Goal: Task Accomplishment & Management: Use online tool/utility

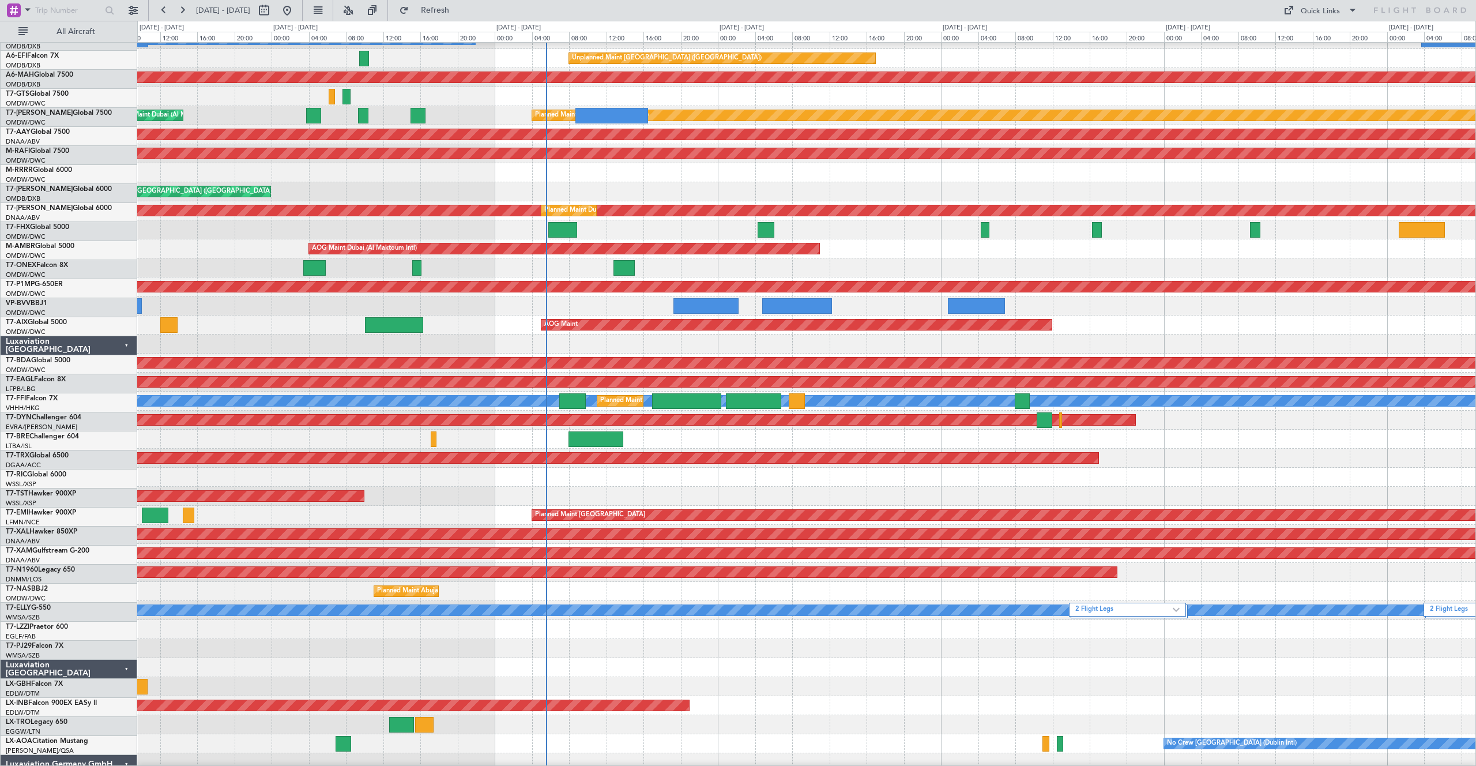
scroll to position [23, 0]
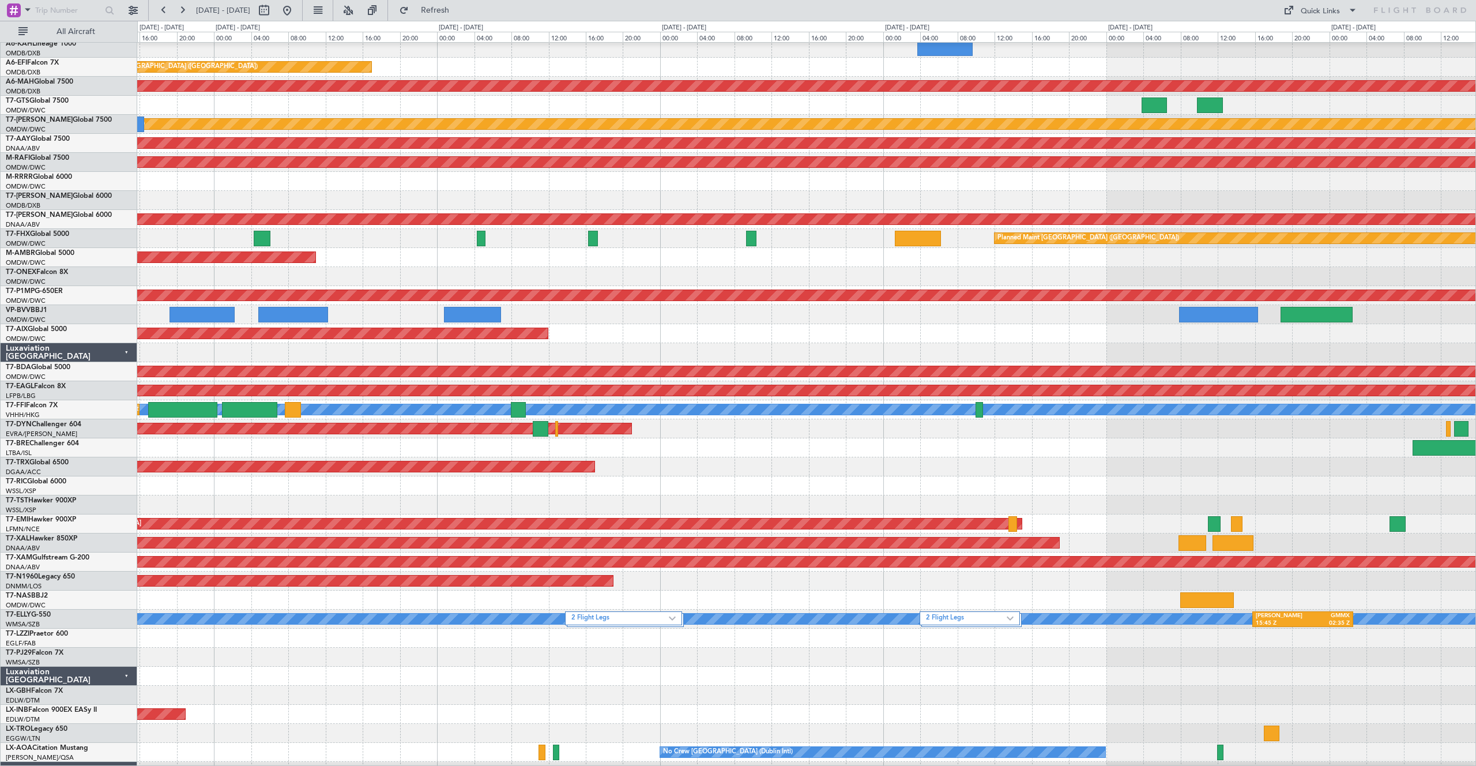
click at [341, 503] on div "Planned Maint [GEOGRAPHIC_DATA] (Seletar)" at bounding box center [806, 504] width 1338 height 19
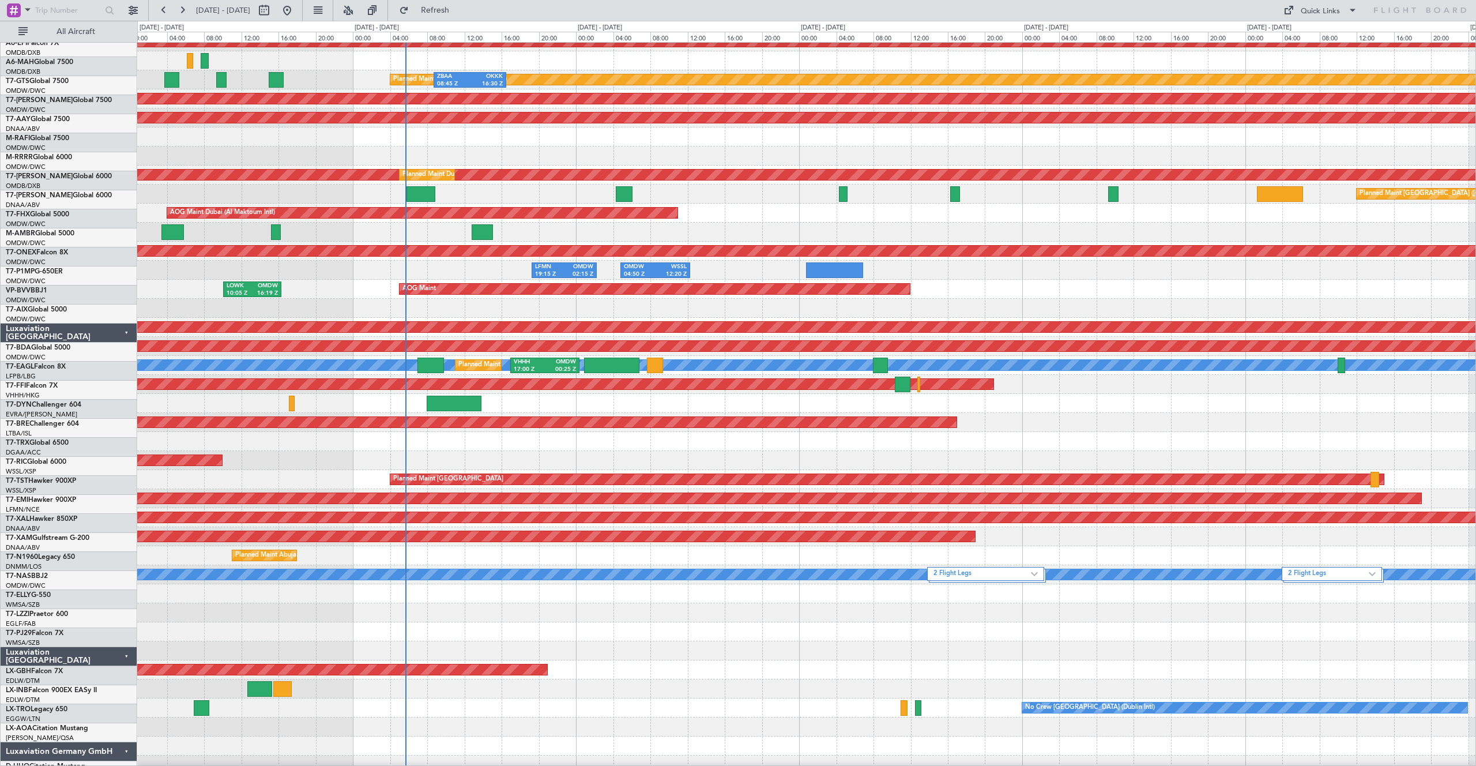
scroll to position [77, 0]
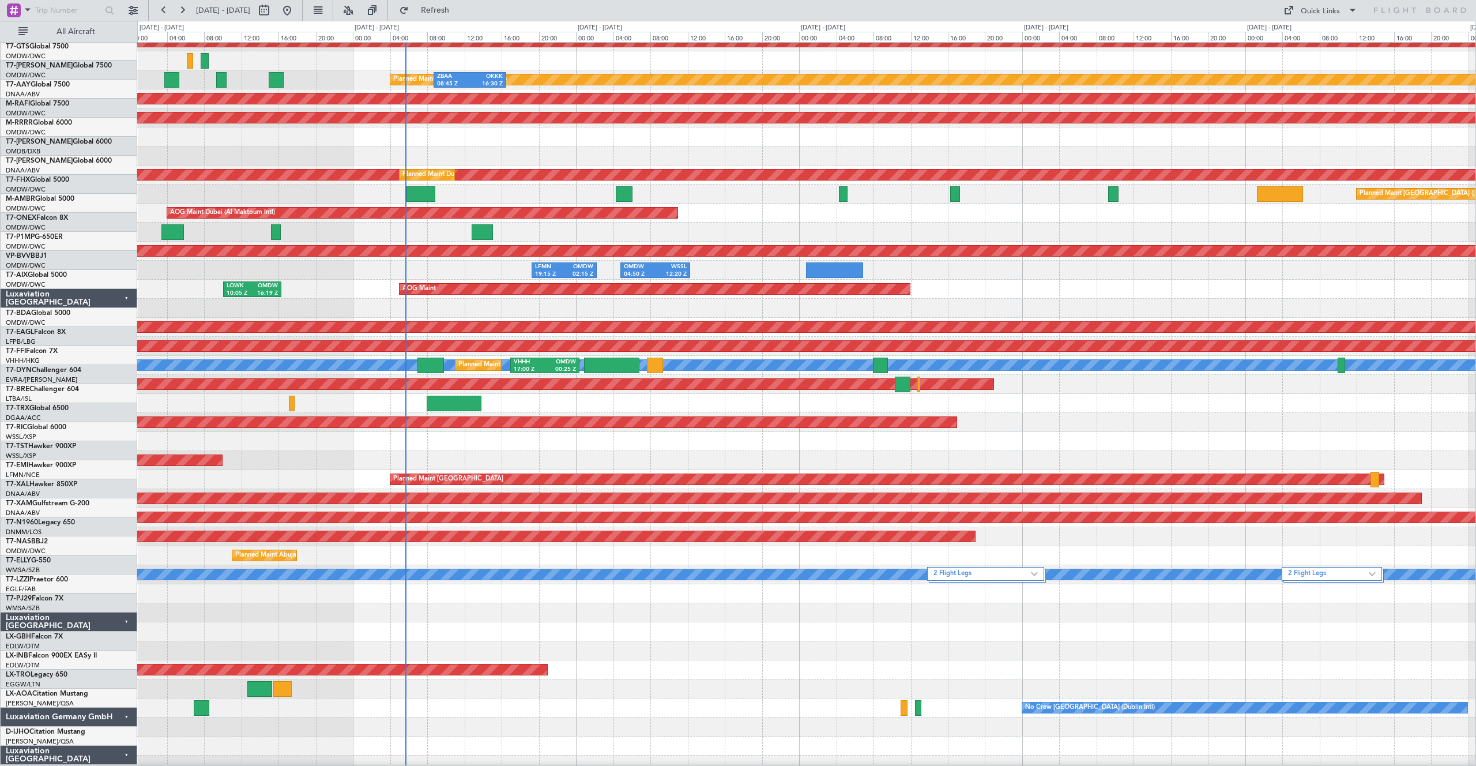
click at [1313, 420] on div "Planned Maint [GEOGRAPHIC_DATA] ([GEOGRAPHIC_DATA])" at bounding box center [806, 422] width 1338 height 19
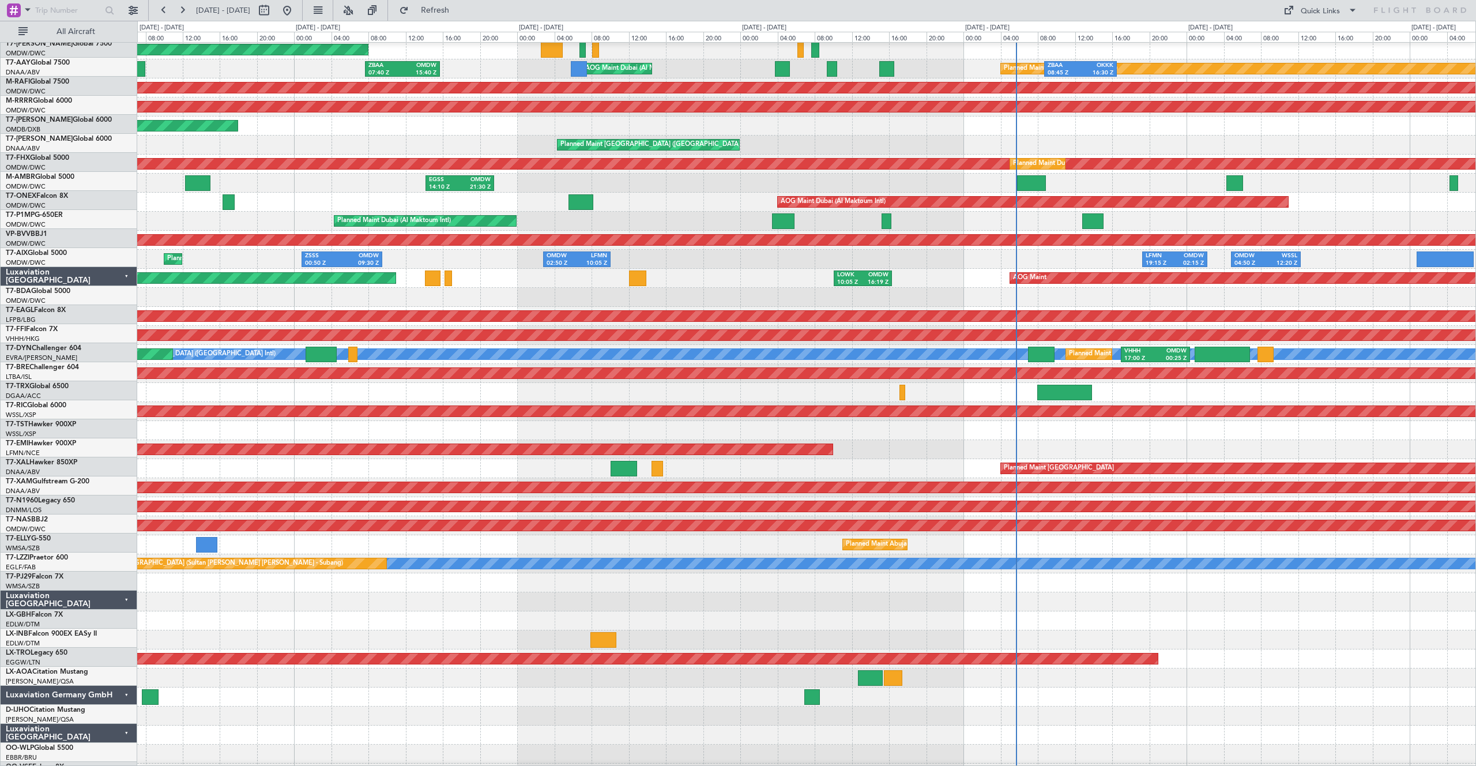
click at [1111, 630] on div "Planned Maint Nice ([GEOGRAPHIC_DATA])" at bounding box center [806, 639] width 1338 height 19
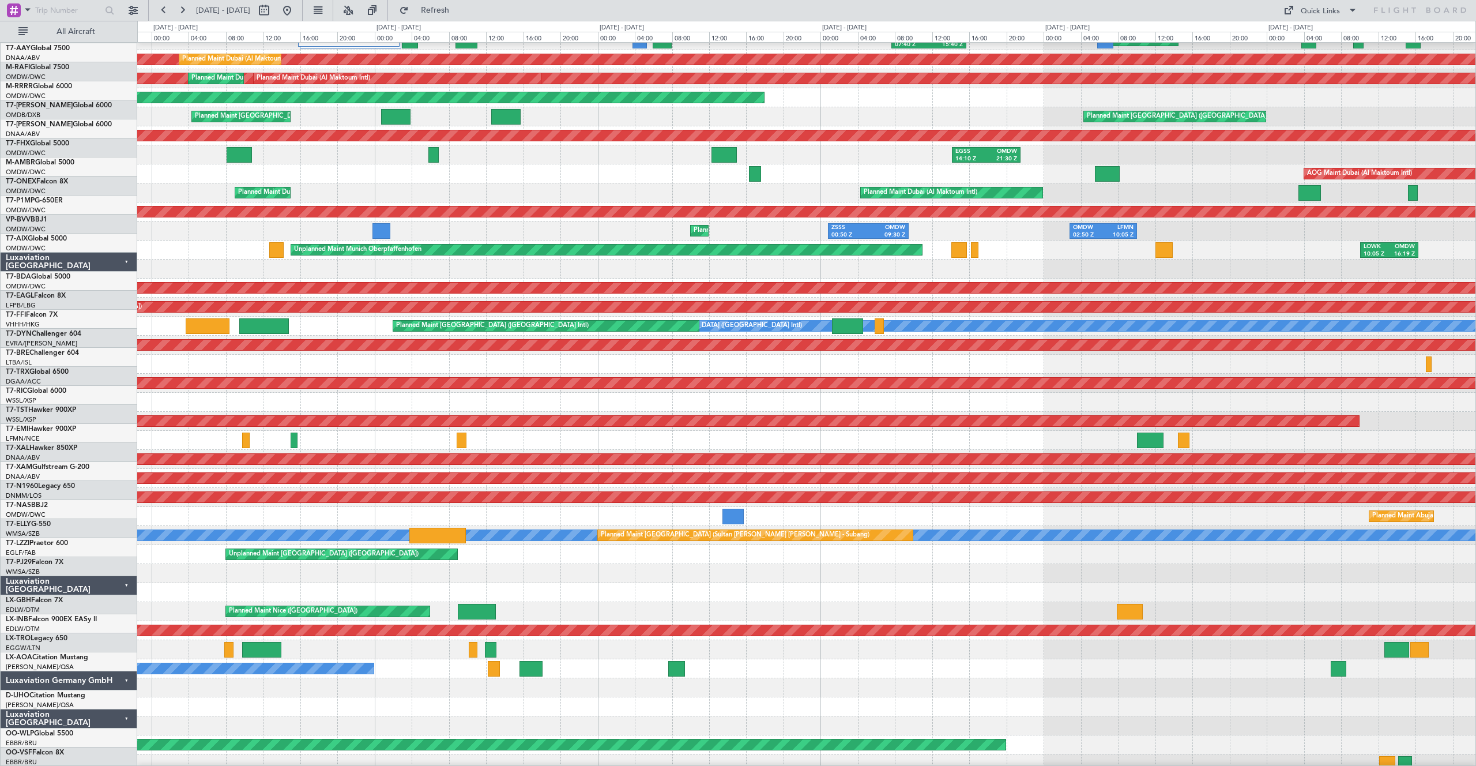
scroll to position [114, 0]
click at [1174, 588] on div at bounding box center [806, 592] width 1338 height 19
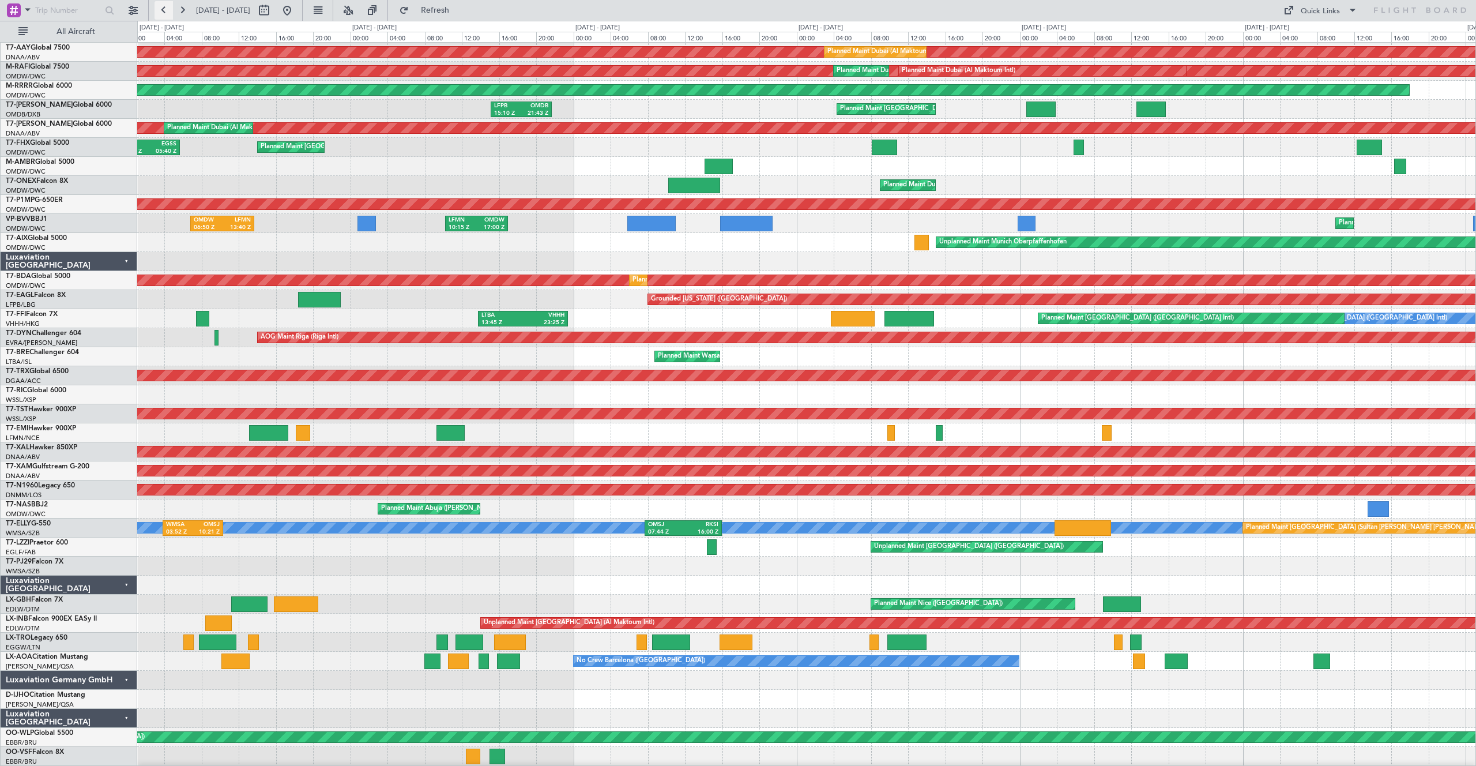
click at [161, 9] on button at bounding box center [164, 10] width 18 height 18
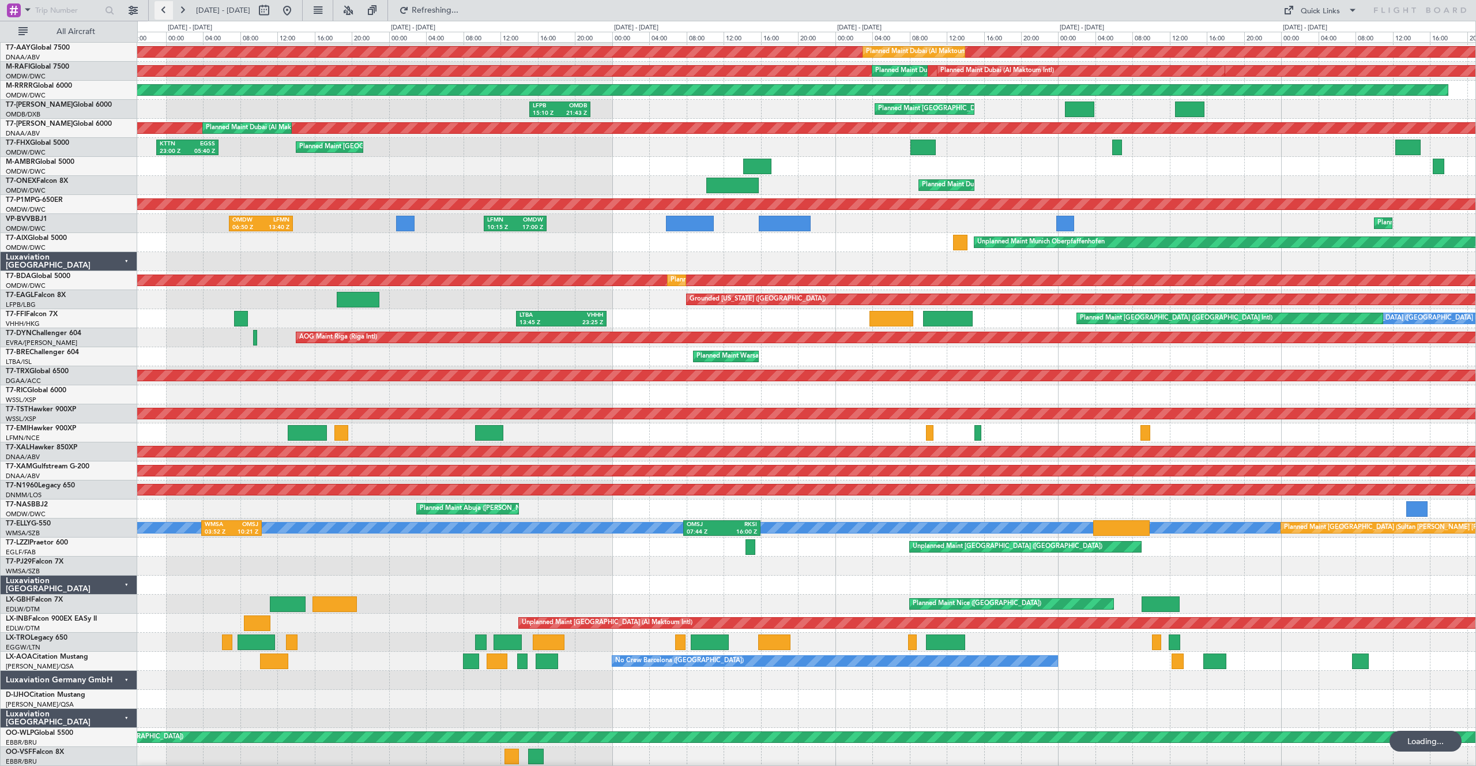
click at [161, 9] on button at bounding box center [164, 10] width 18 height 18
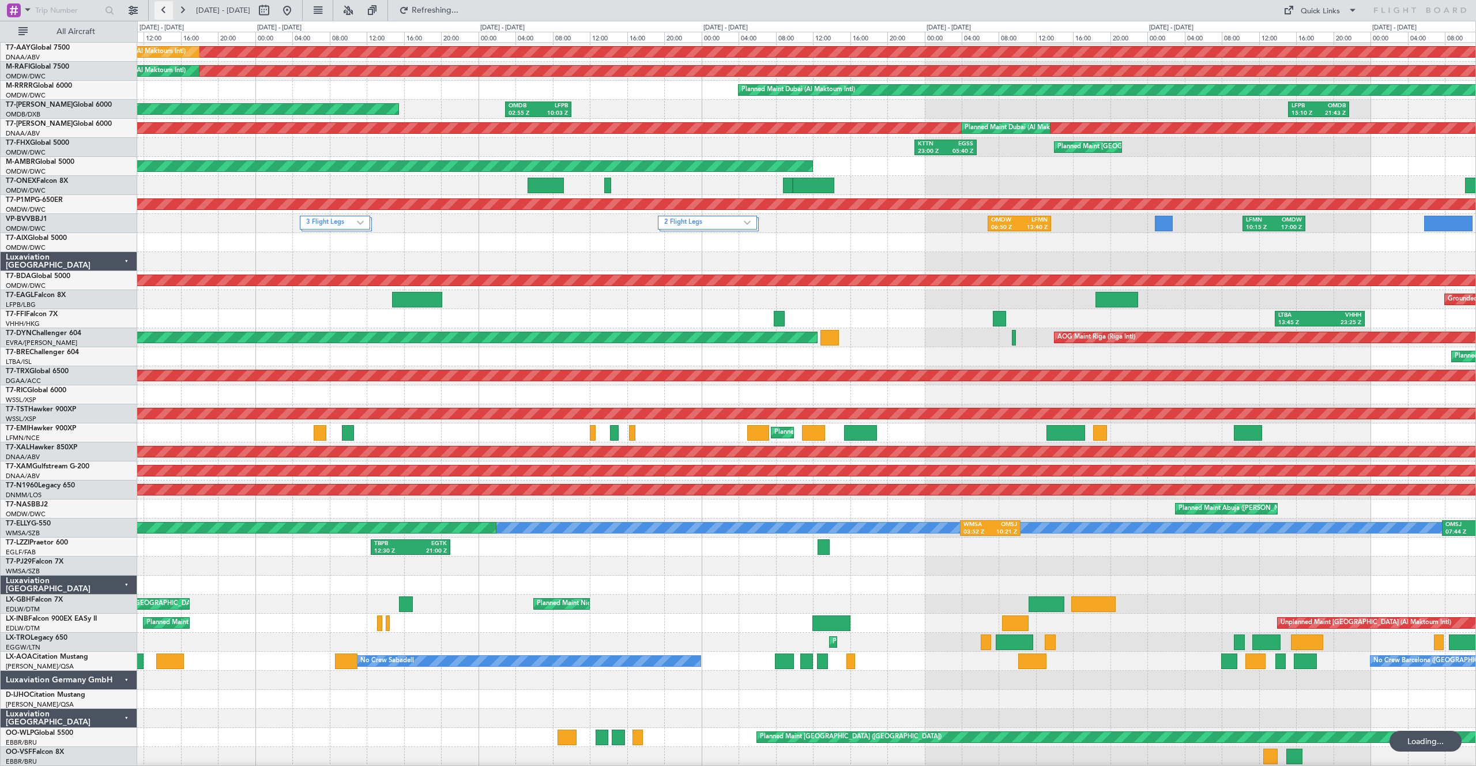
click at [161, 9] on button at bounding box center [164, 10] width 18 height 18
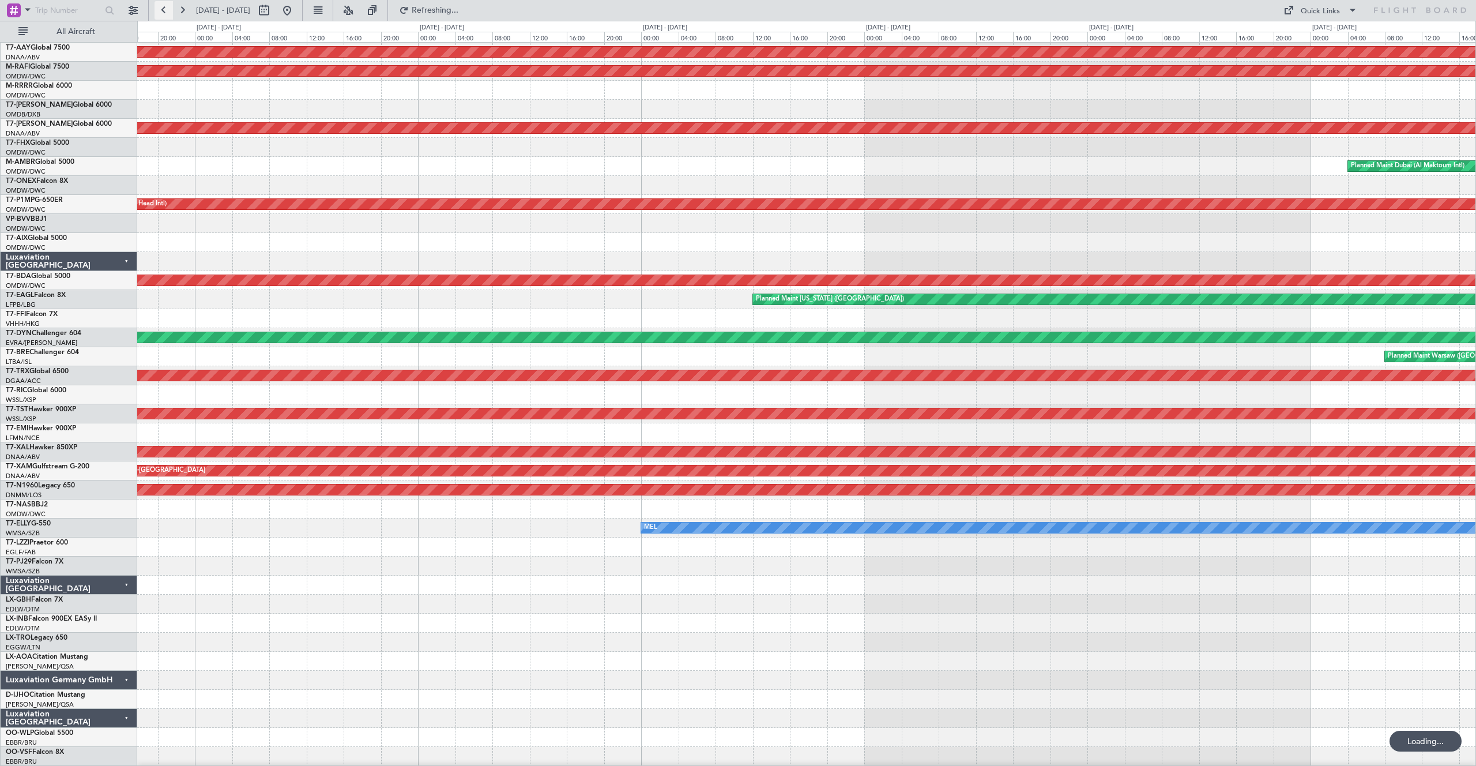
click at [162, 9] on button at bounding box center [164, 10] width 18 height 18
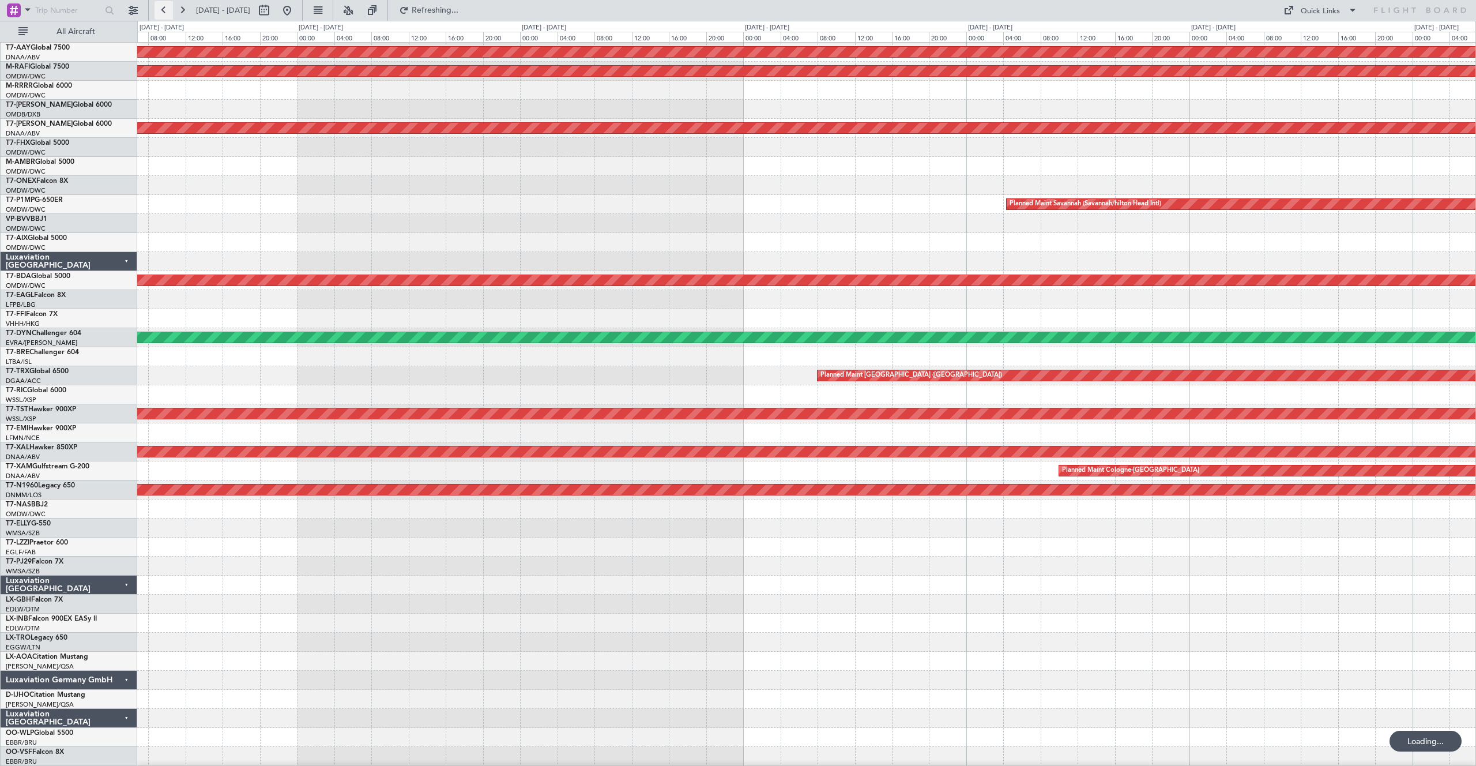
click at [162, 9] on button at bounding box center [164, 10] width 18 height 18
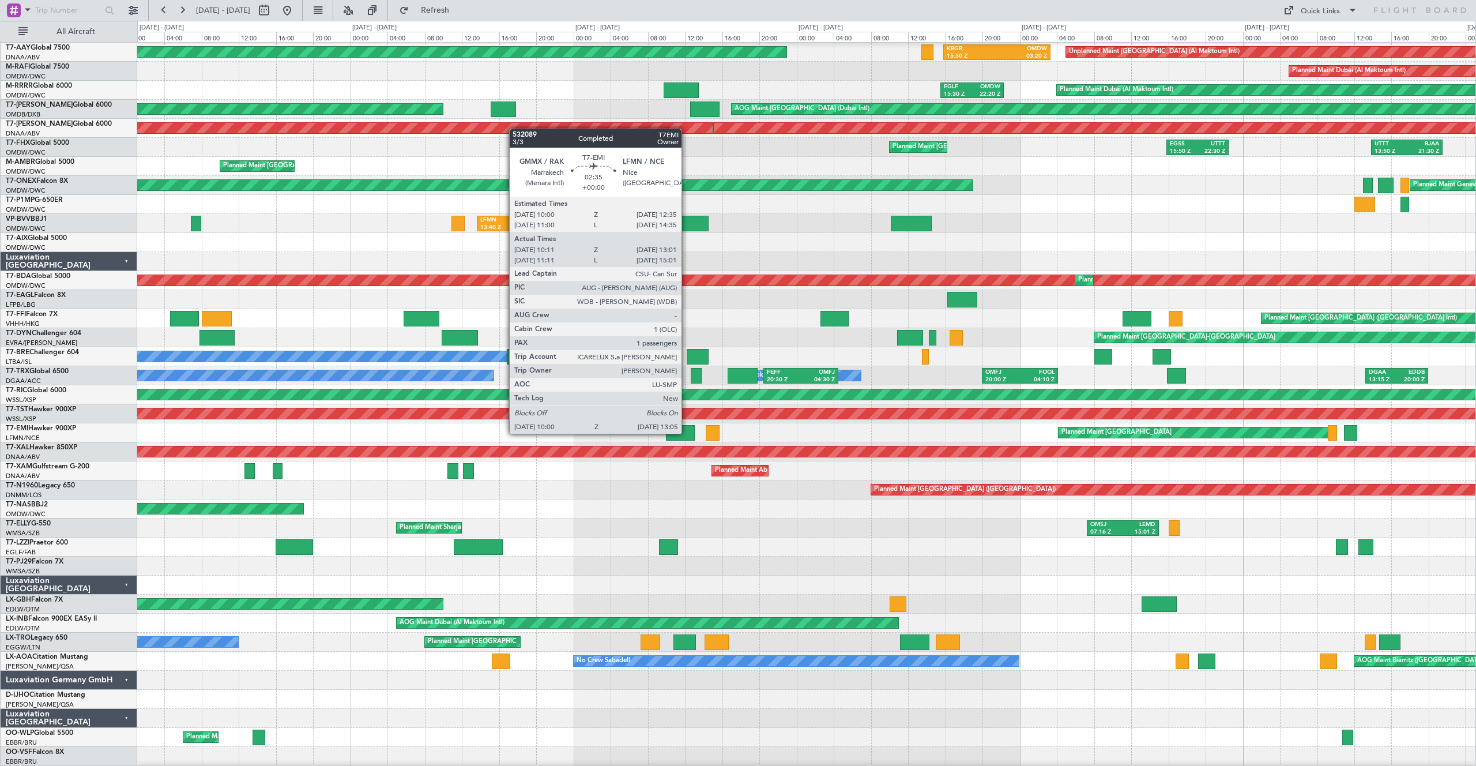
click at [687, 433] on div at bounding box center [680, 433] width 29 height 16
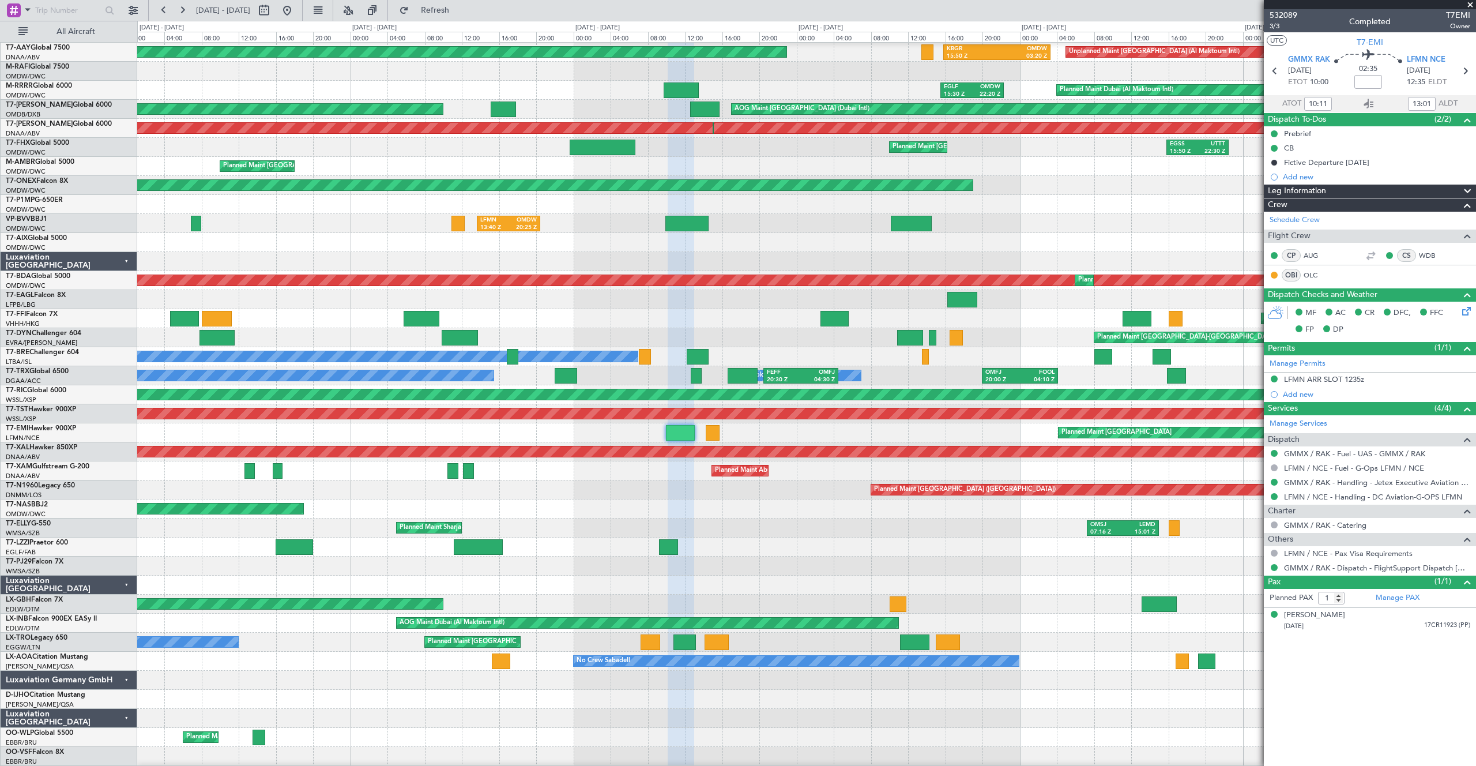
scroll to position [96, 0]
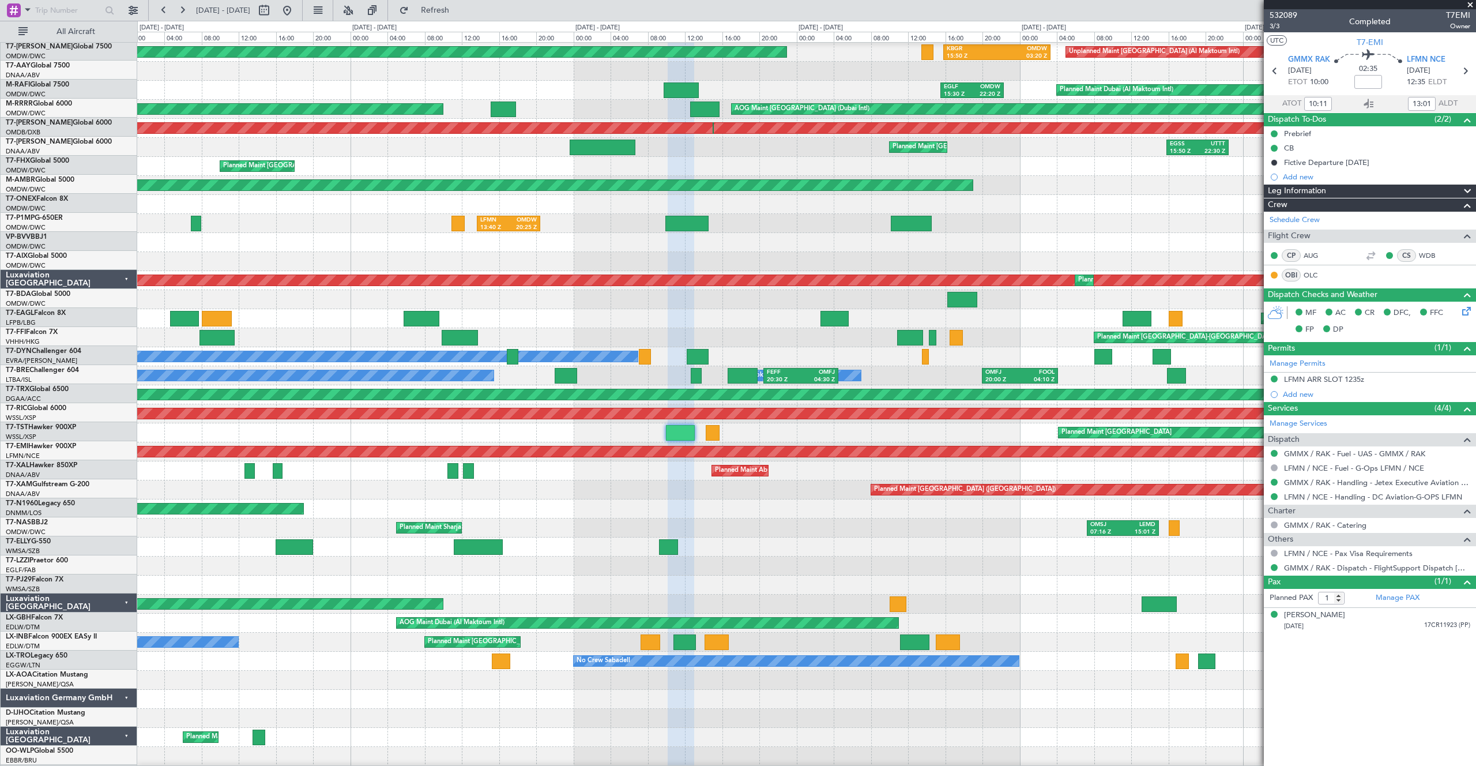
click at [997, 442] on div "Planned Maint [GEOGRAPHIC_DATA]" at bounding box center [806, 432] width 1338 height 19
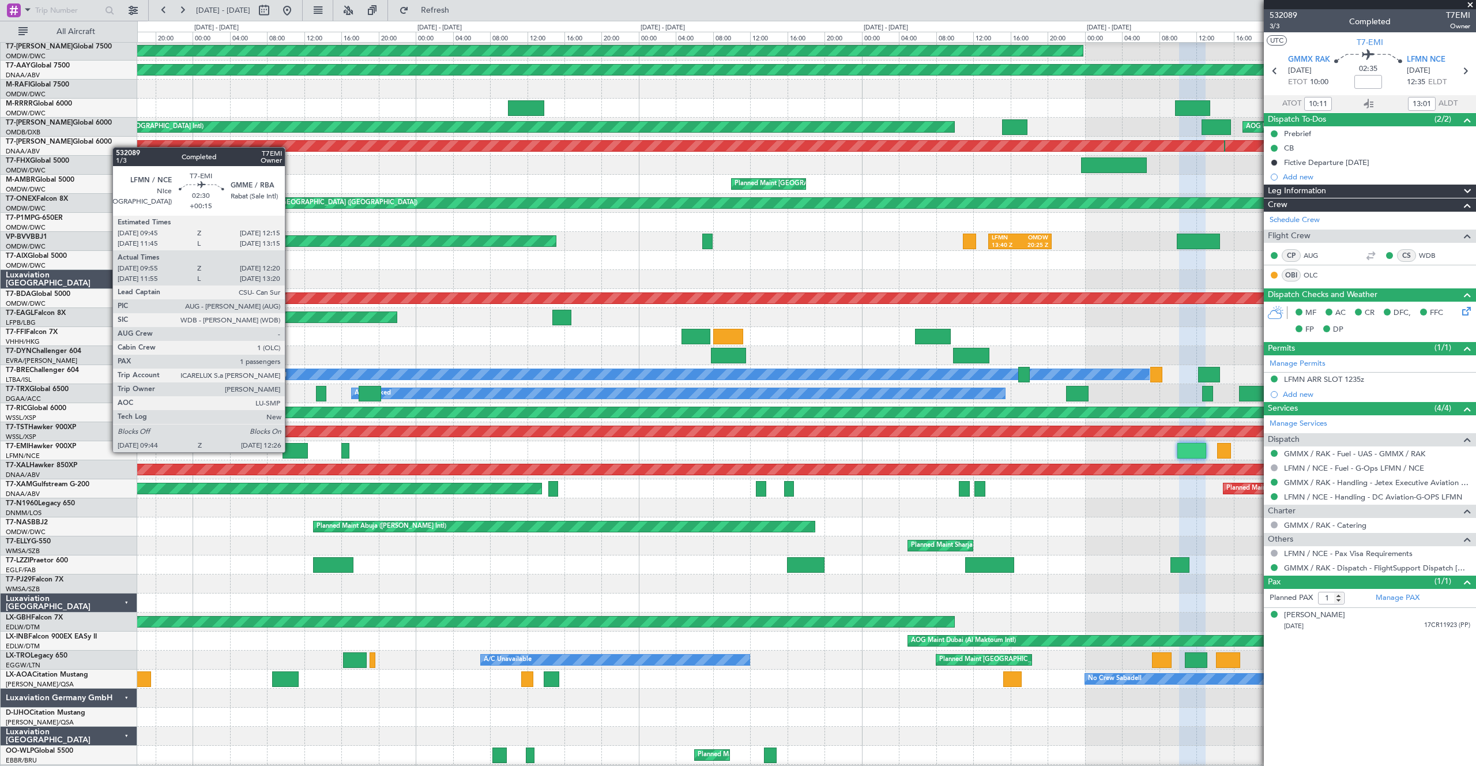
click at [290, 452] on div at bounding box center [295, 451] width 25 height 16
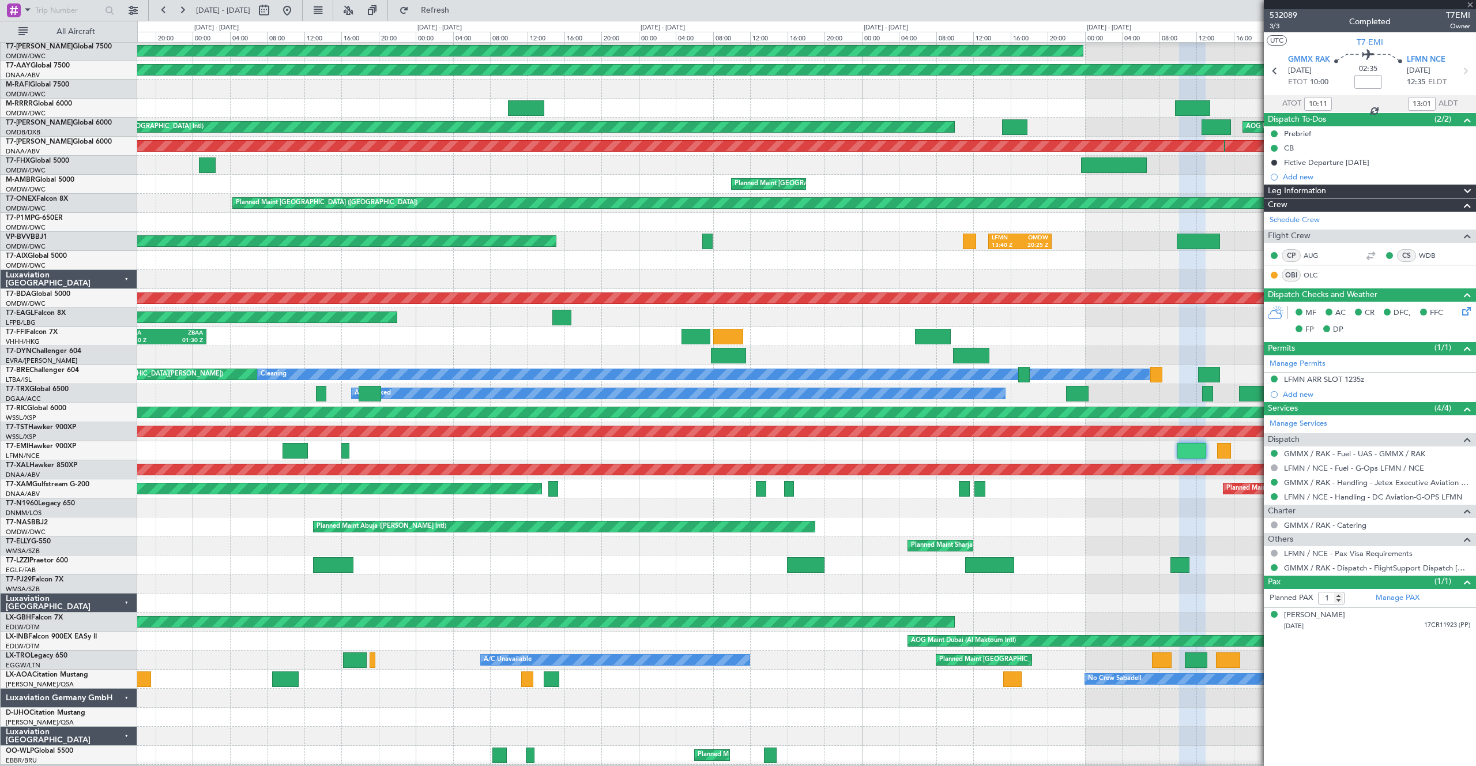
type input "+00:15"
type input "09:55"
type input "12:20"
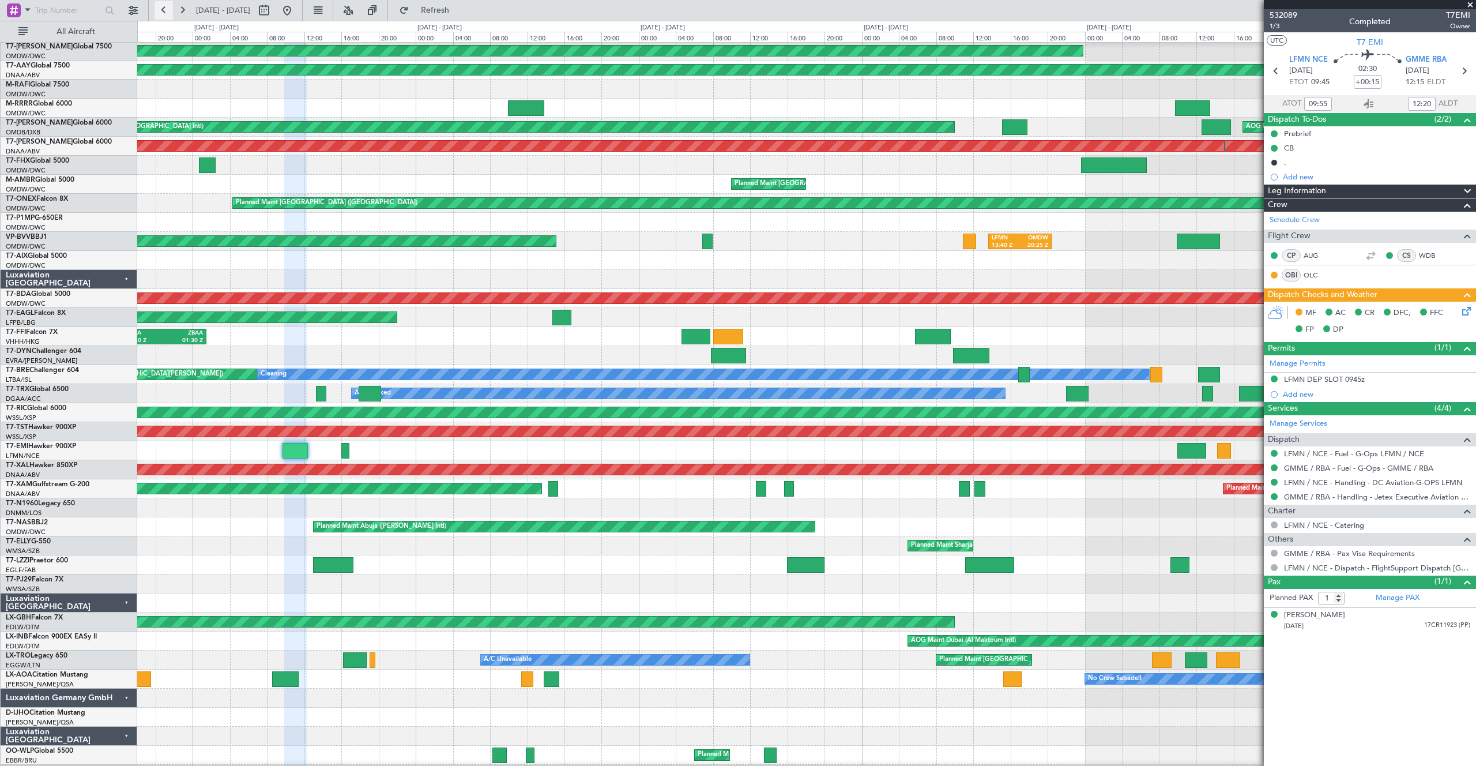
click at [158, 12] on button at bounding box center [164, 10] width 18 height 18
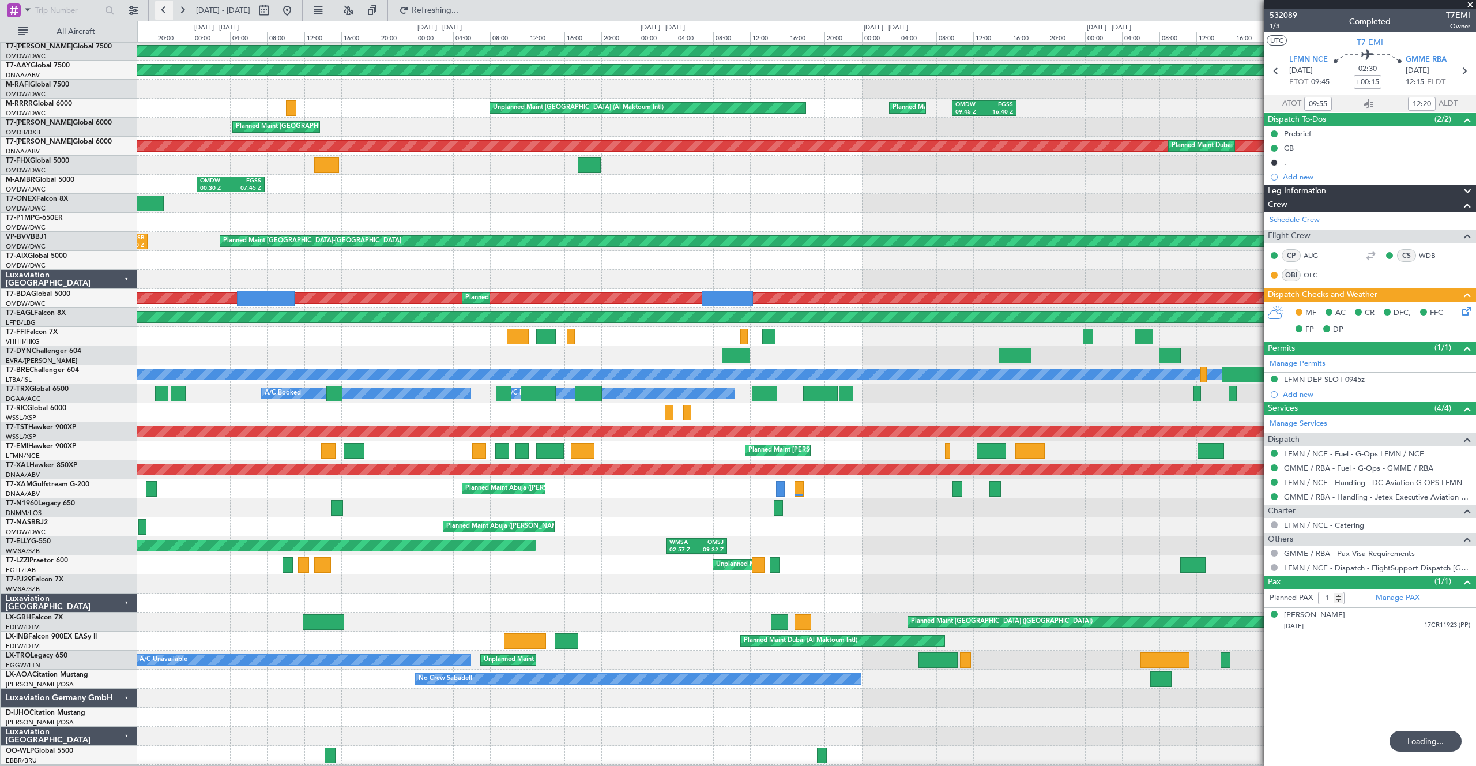
click at [158, 12] on button at bounding box center [164, 10] width 18 height 18
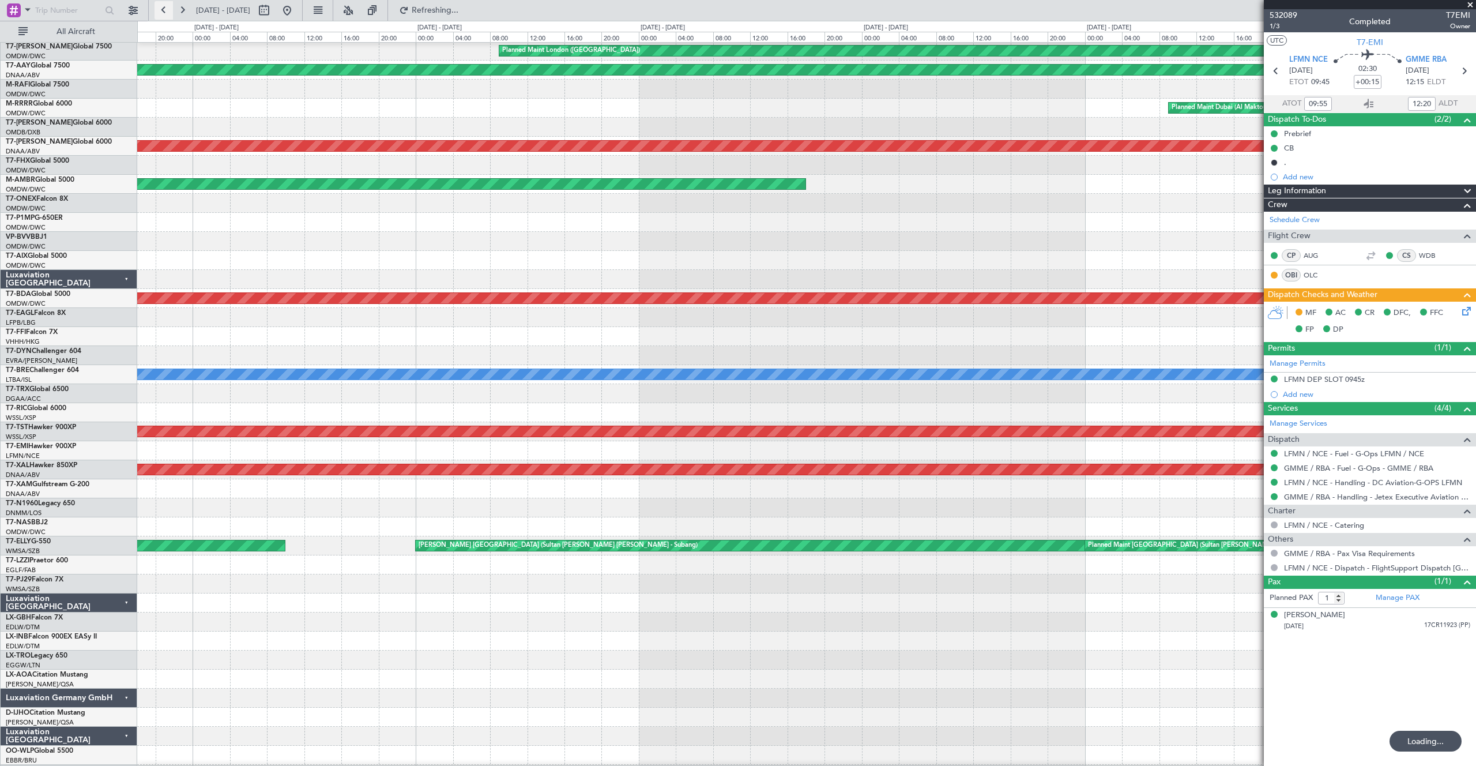
click at [158, 12] on button at bounding box center [164, 10] width 18 height 18
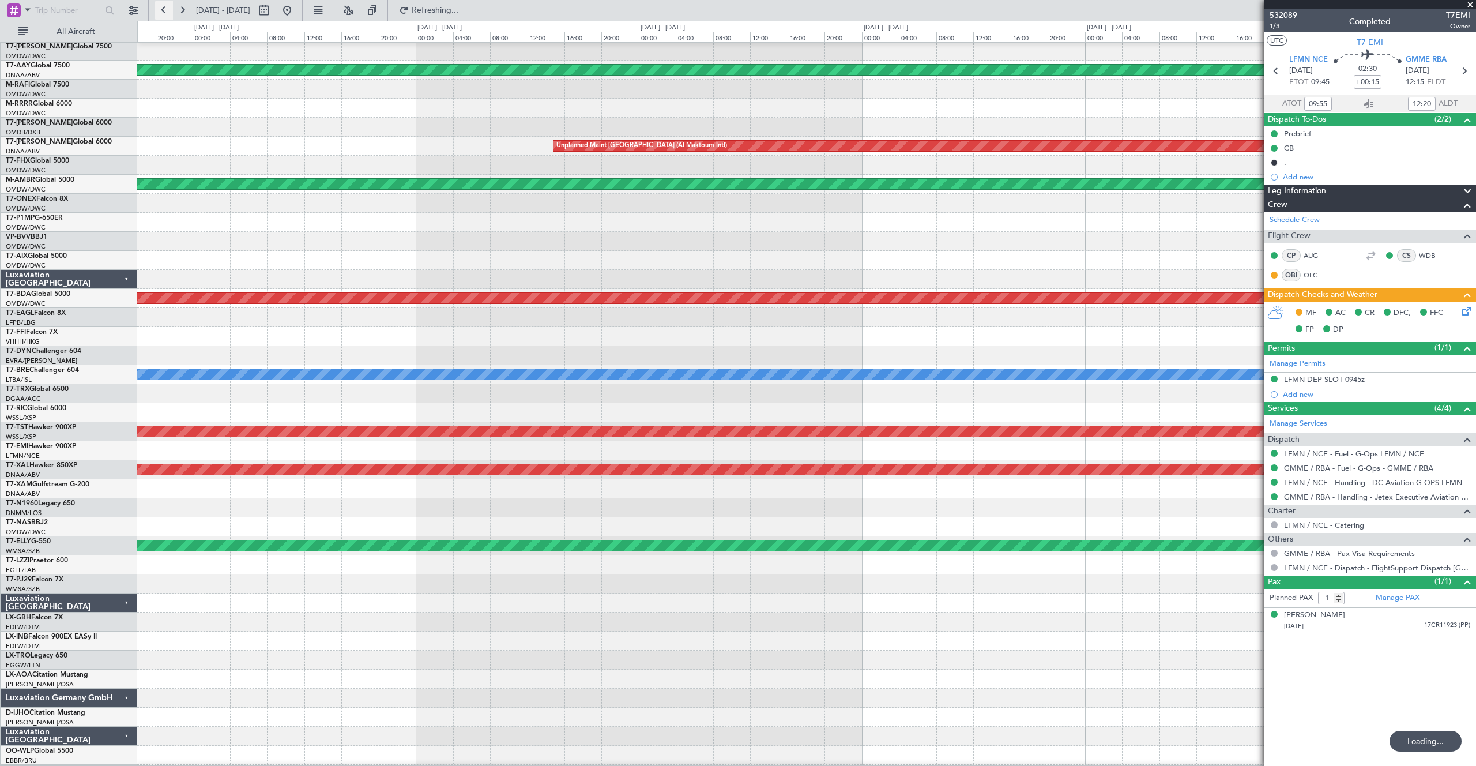
click at [158, 12] on button at bounding box center [164, 10] width 18 height 18
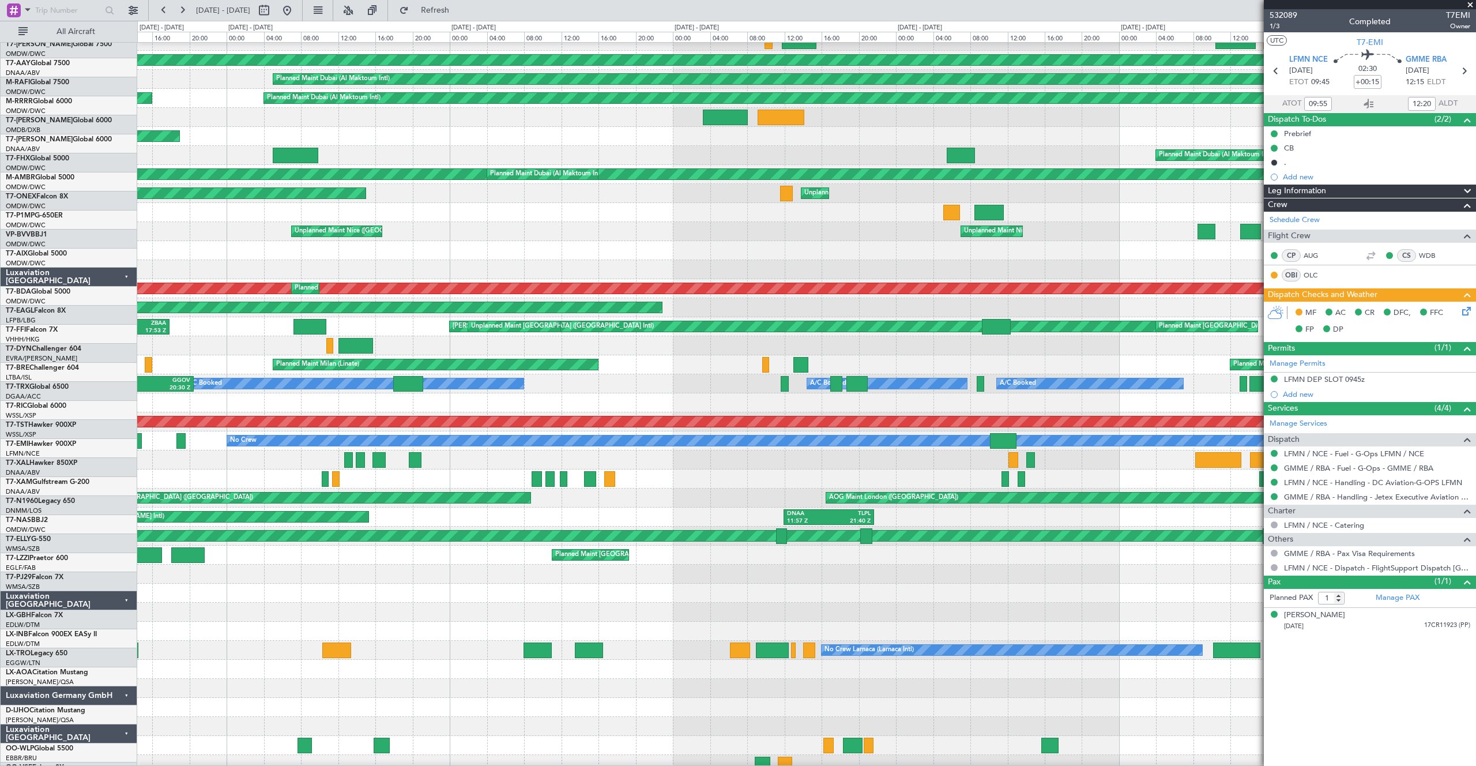
scroll to position [106, 0]
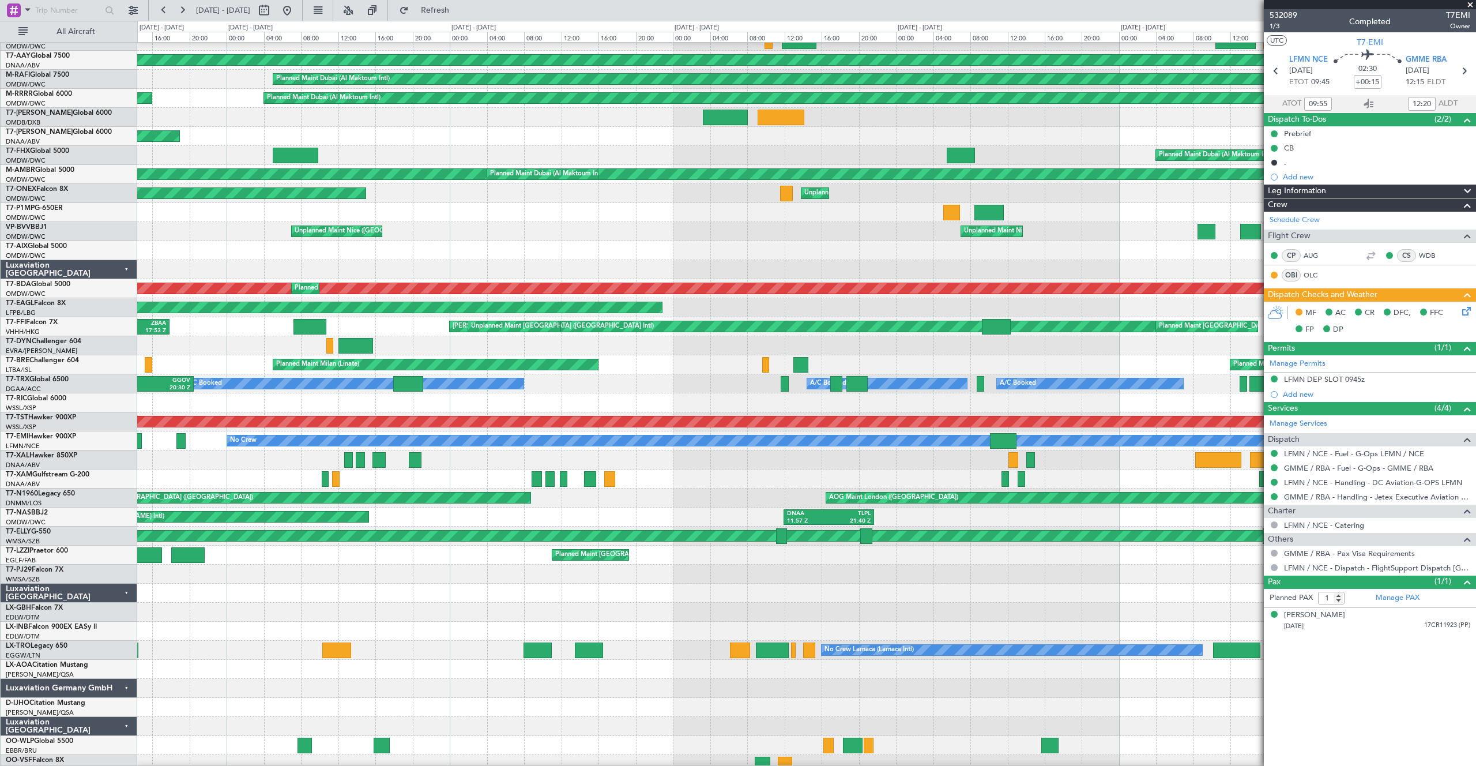
click at [679, 501] on div "AOG Maint London ([GEOGRAPHIC_DATA]) Planned Maint [GEOGRAPHIC_DATA] ([GEOGRAPH…" at bounding box center [806, 497] width 1338 height 19
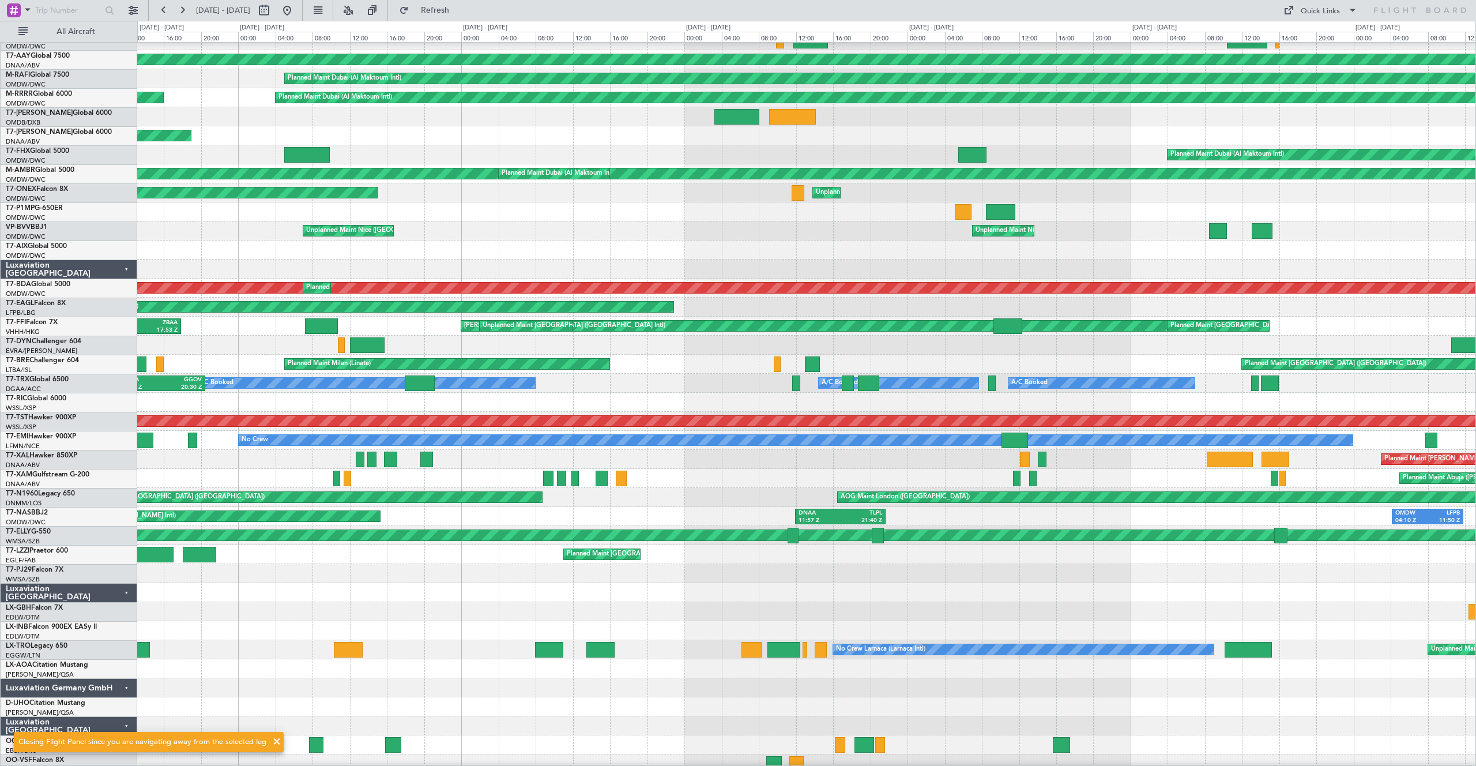
scroll to position [114, 0]
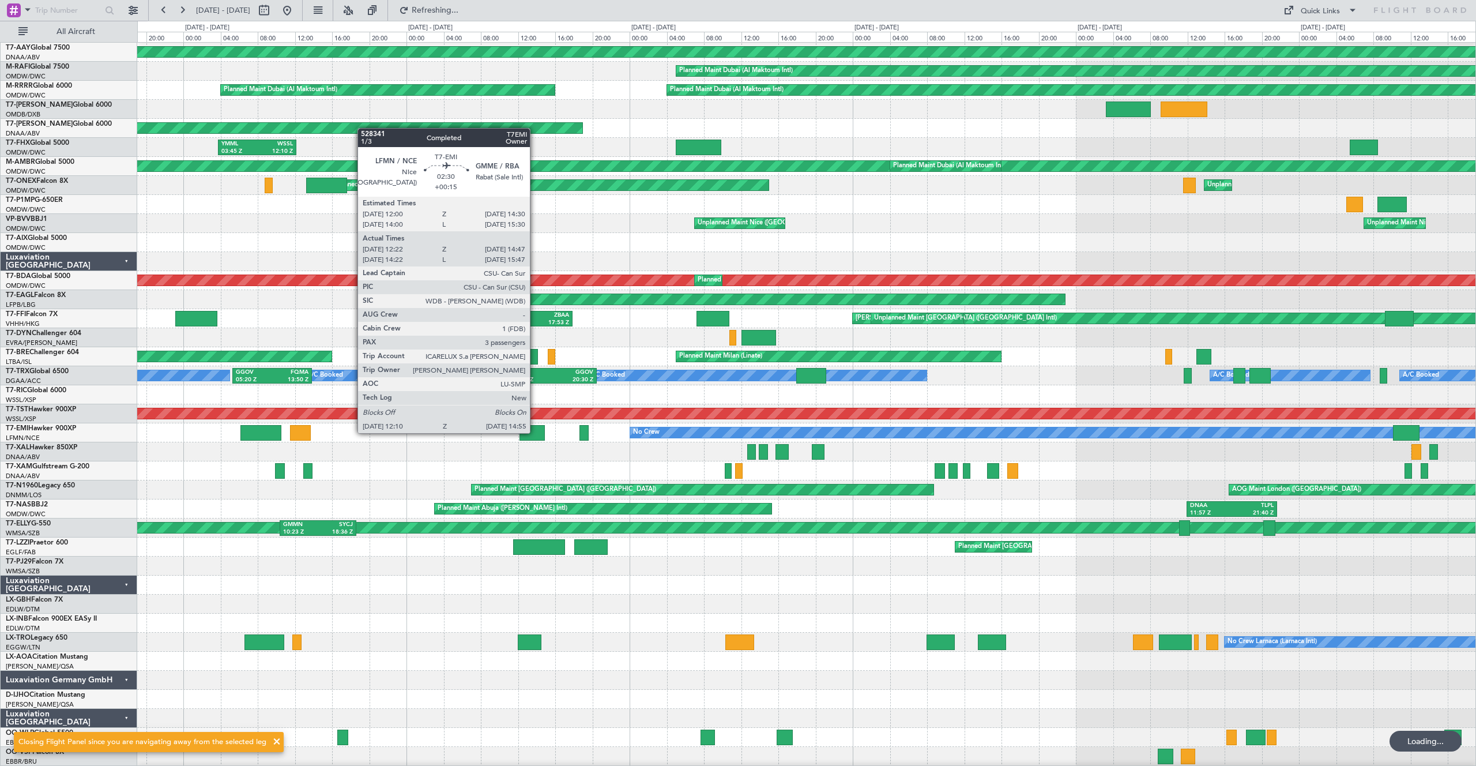
click at [535, 433] on div at bounding box center [533, 433] width 26 height 16
